Goal: Information Seeking & Learning: Stay updated

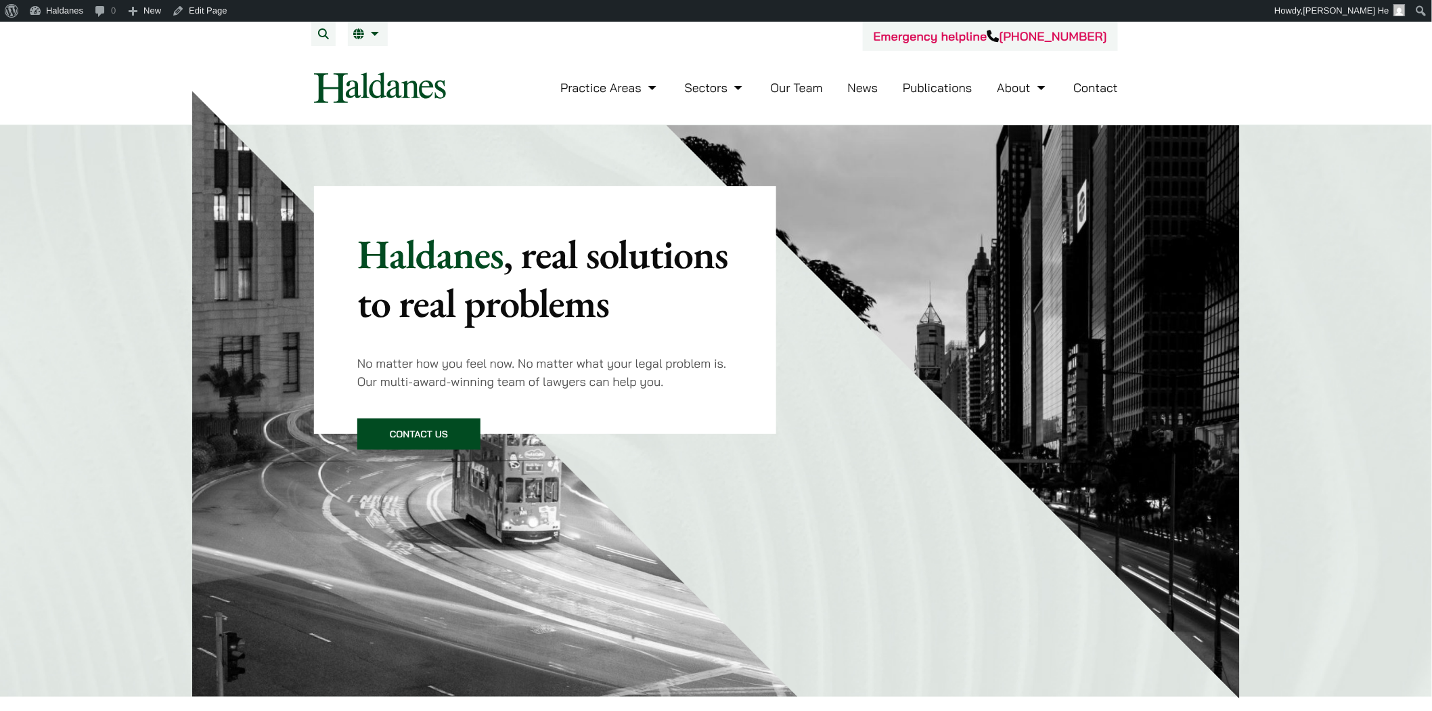
click at [849, 89] on link "News" at bounding box center [863, 88] width 30 height 16
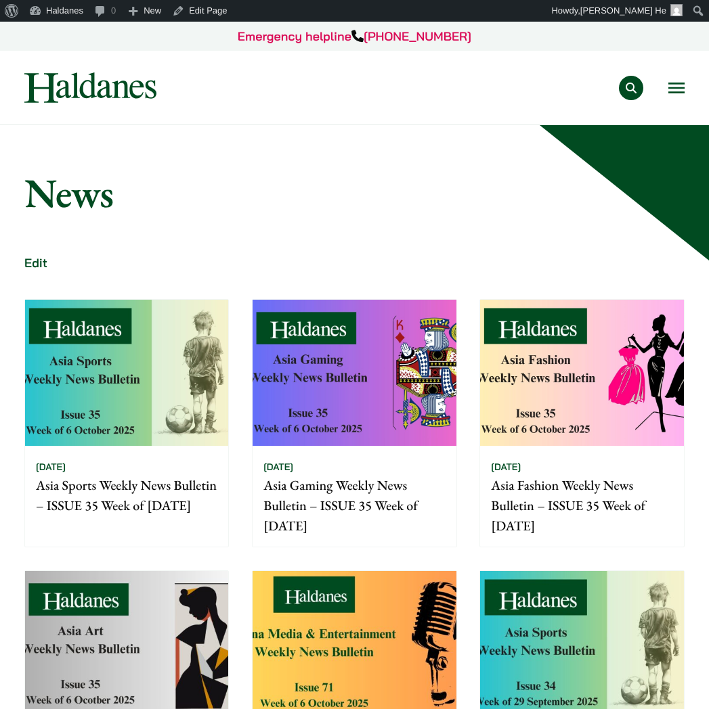
scroll to position [150, 0]
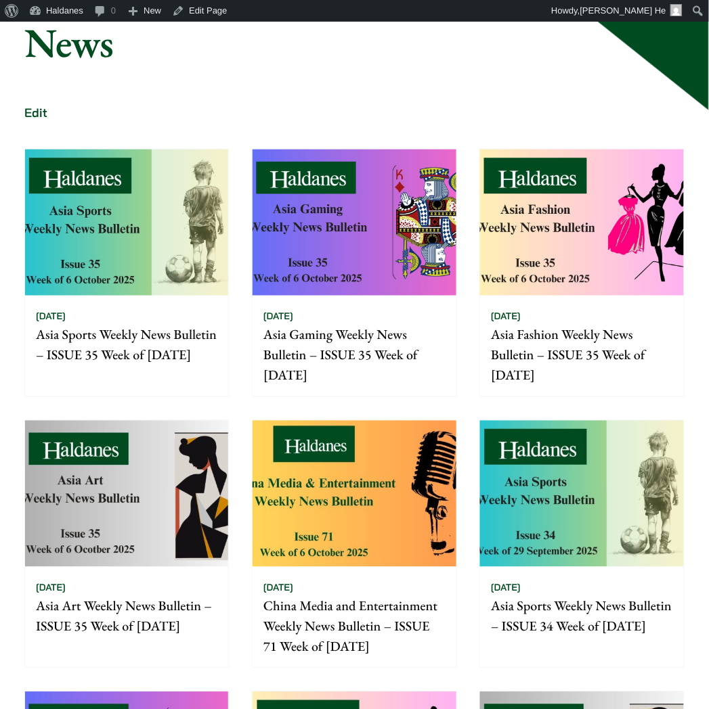
click at [421, 413] on div "10/10/2025 Asia Sports Weekly News Bulletin – ISSUE 35 Week of 6 October 2025 1…" at bounding box center [354, 679] width 683 height 1085
click at [414, 440] on img at bounding box center [353, 494] width 203 height 146
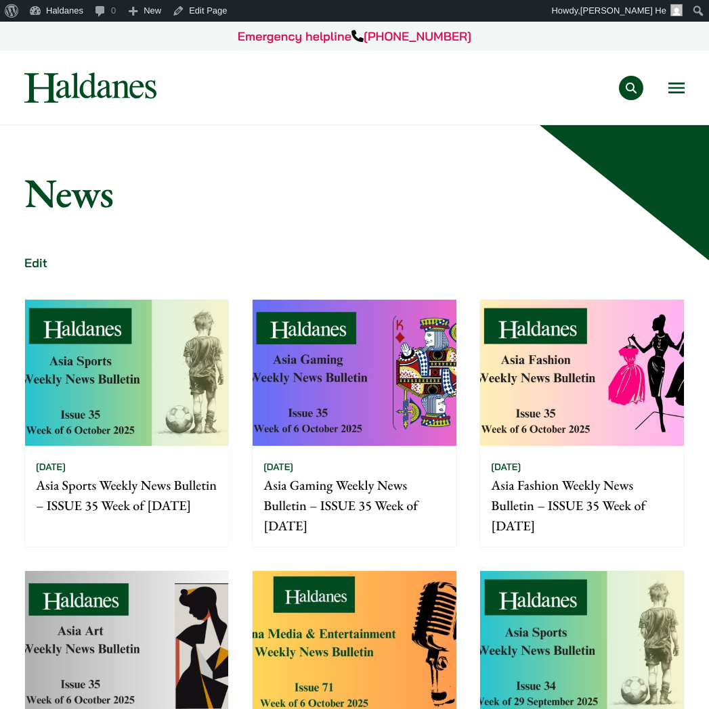
scroll to position [150, 0]
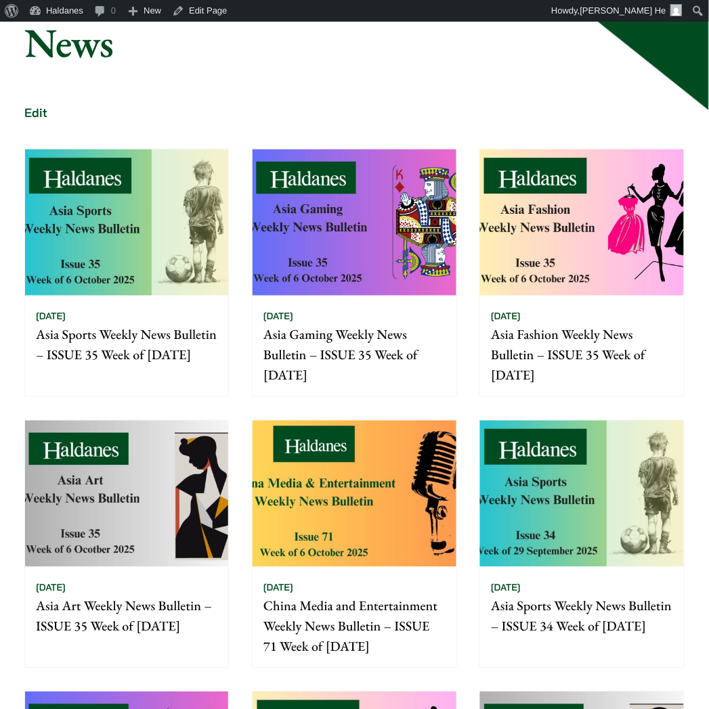
click at [167, 448] on img at bounding box center [126, 494] width 203 height 146
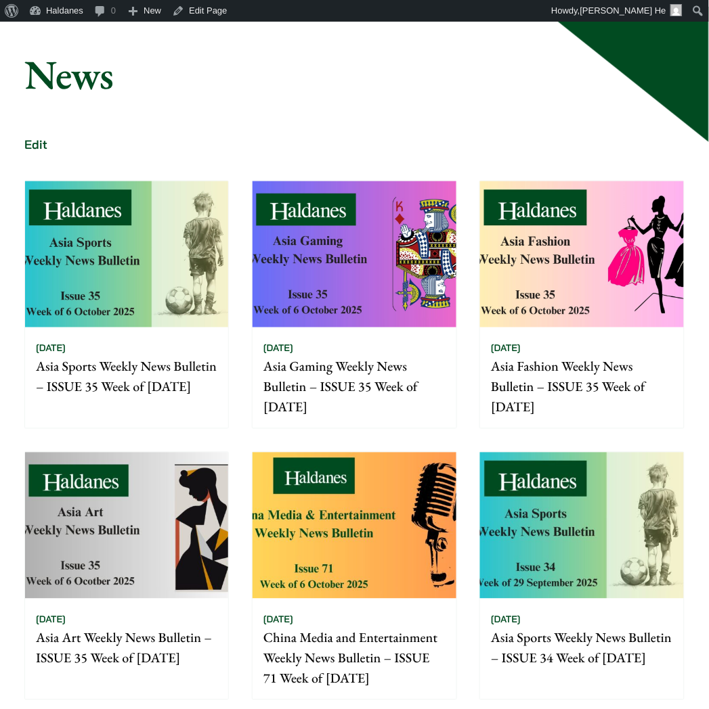
scroll to position [150, 0]
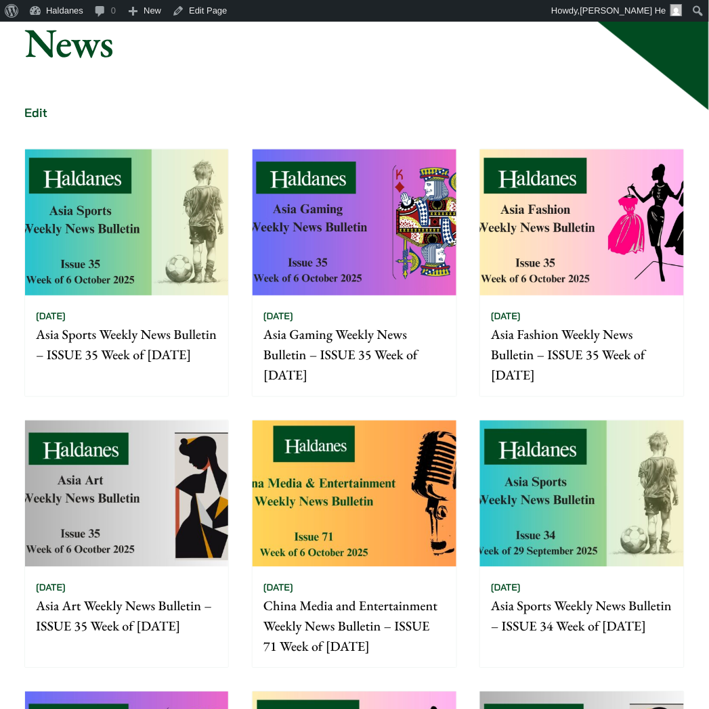
click at [497, 234] on img at bounding box center [581, 223] width 203 height 146
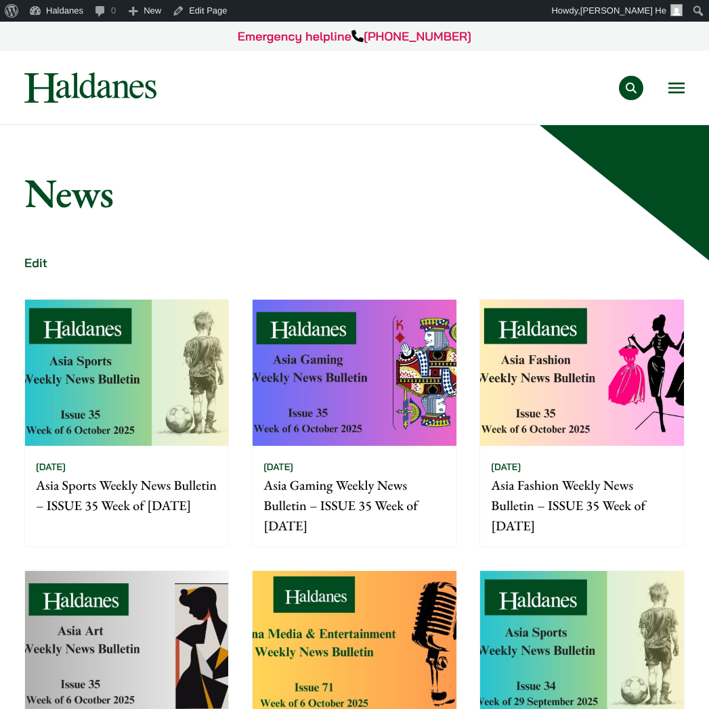
scroll to position [150, 0]
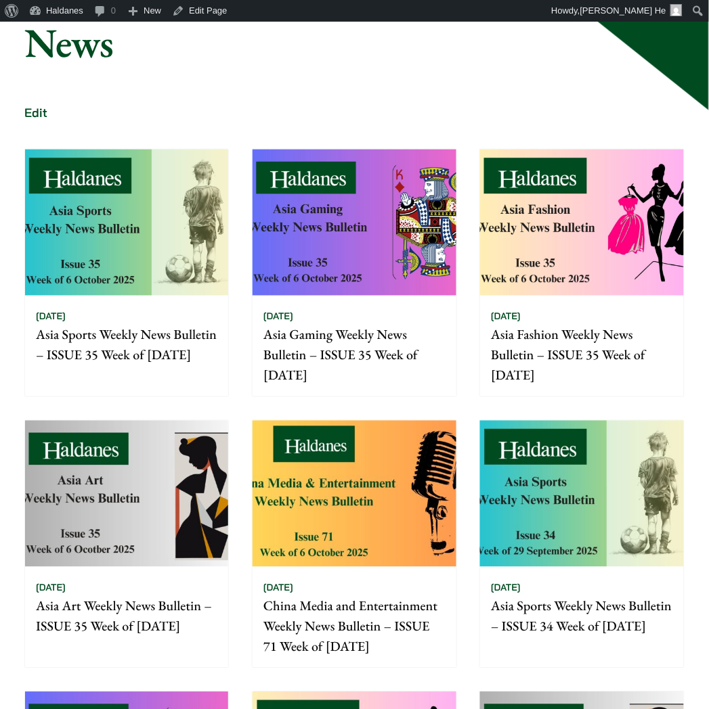
click at [400, 271] on img at bounding box center [353, 223] width 203 height 146
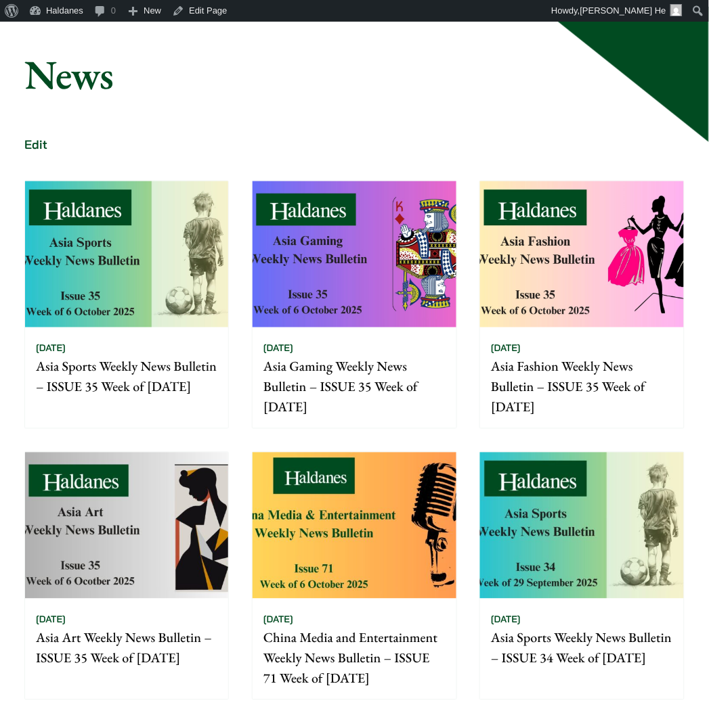
scroll to position [150, 0]
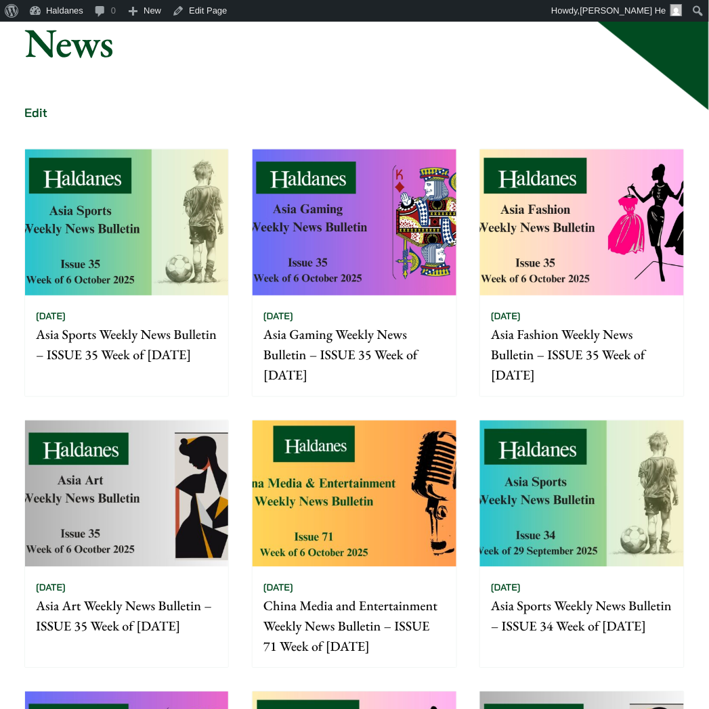
click at [193, 191] on img at bounding box center [126, 223] width 203 height 146
